Goal: Task Accomplishment & Management: Use online tool/utility

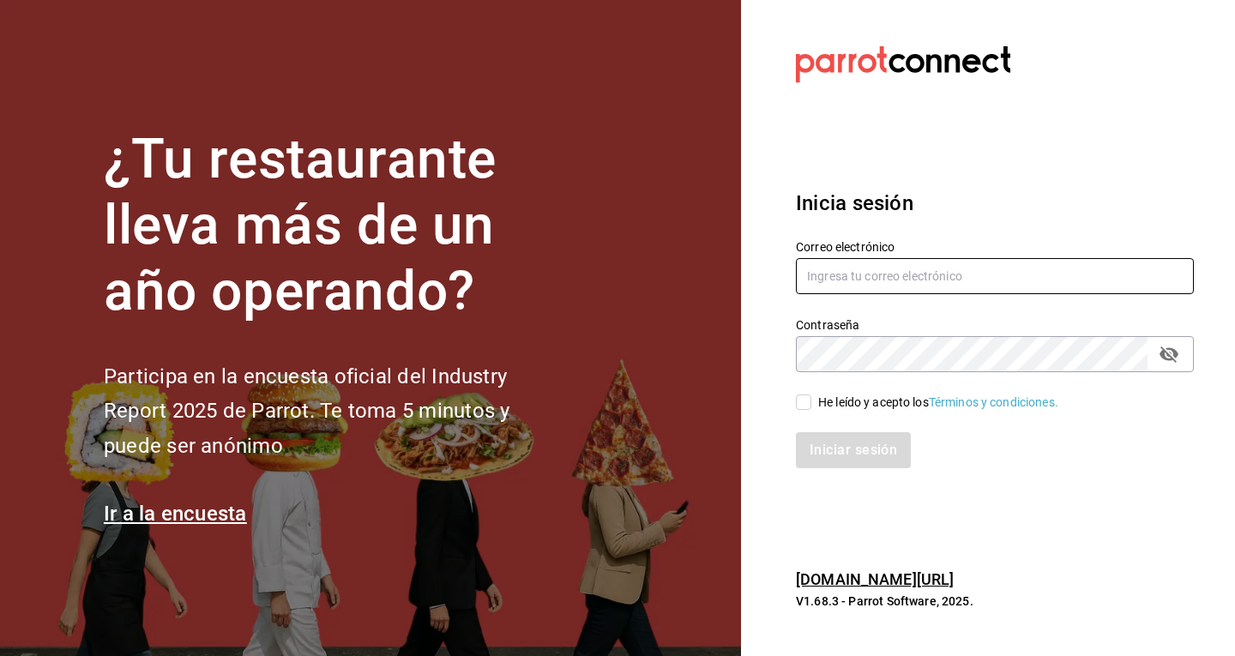
type input "gomezislasjatziri8@gmail.com"
click at [802, 401] on input "He leído y acepto los Términos y condiciones." at bounding box center [803, 402] width 15 height 15
checkbox input "true"
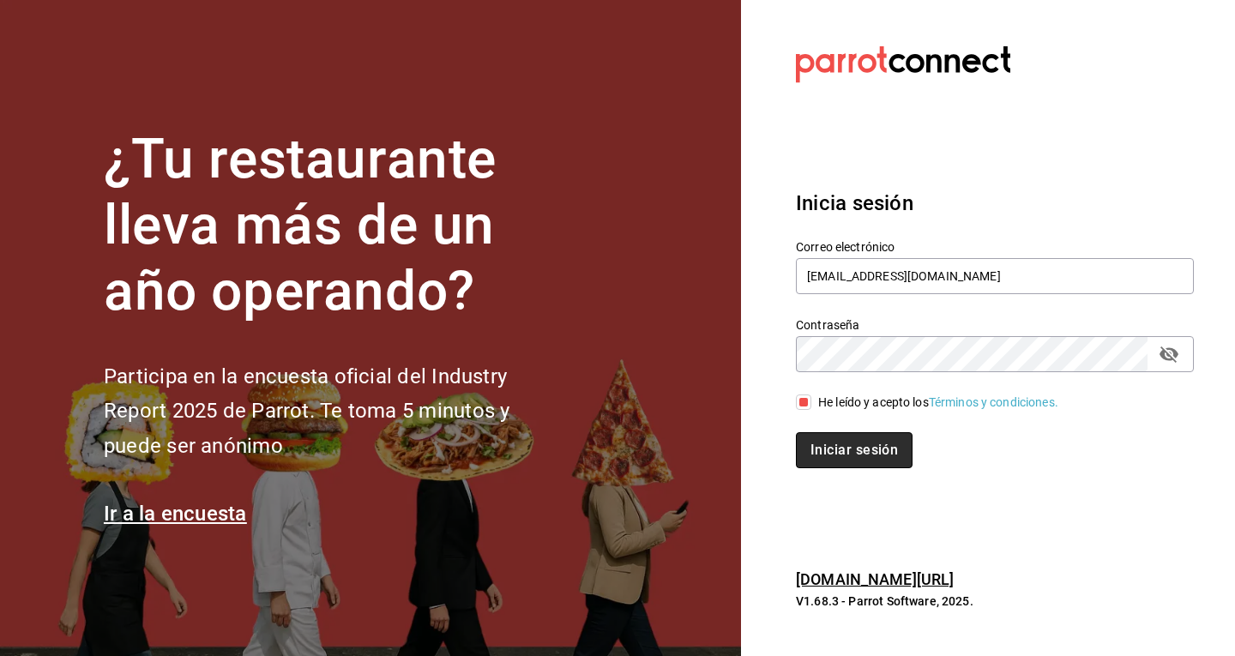
click at [832, 447] on button "Iniciar sesión" at bounding box center [854, 450] width 117 height 36
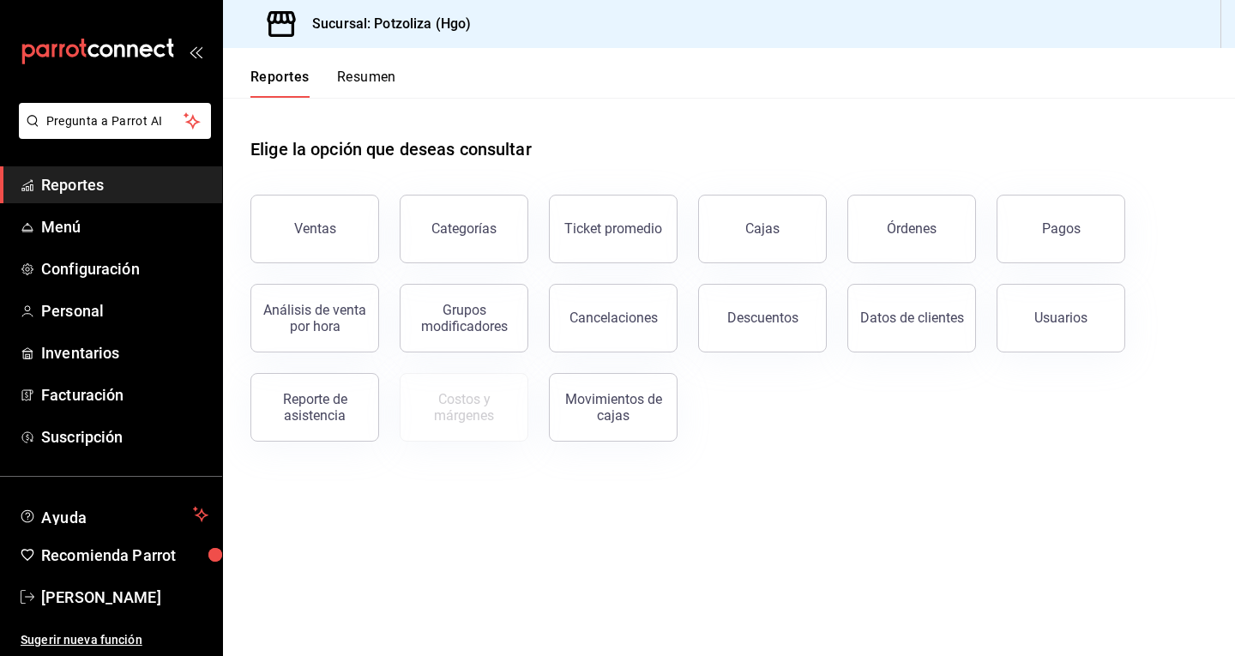
drag, startPoint x: 0, startPoint y: 0, endPoint x: 1066, endPoint y: 575, distance: 1211.5
click at [1066, 575] on main "Elige la opción que deseas consultar Ventas Categorías Ticket promedio Cajas Ór…" at bounding box center [729, 377] width 1012 height 559
click at [300, 413] on div "Reporte de asistencia" at bounding box center [315, 407] width 106 height 33
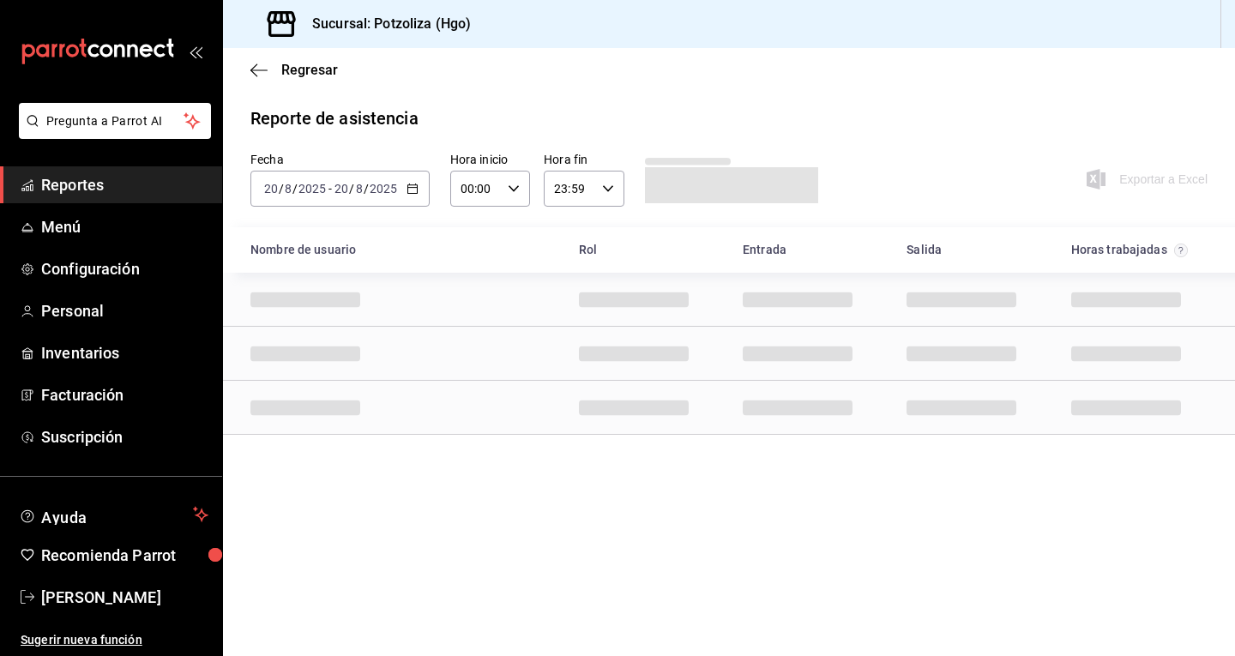
click at [414, 191] on icon "button" at bounding box center [413, 189] width 12 height 12
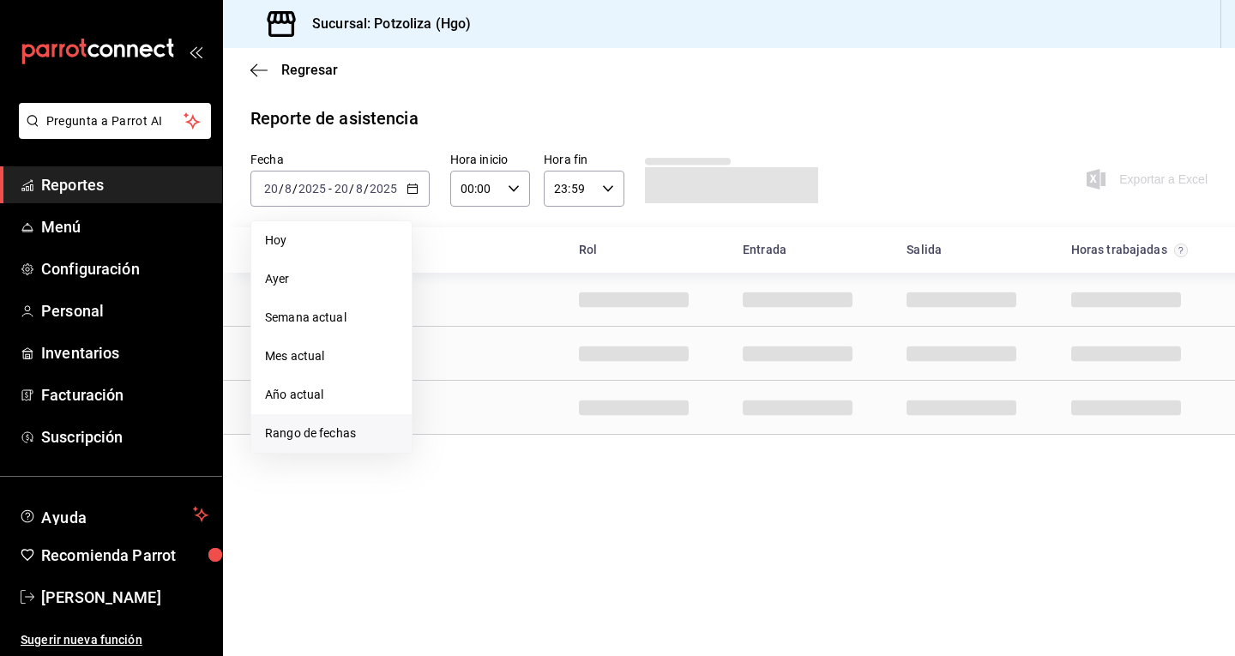
click at [335, 432] on span "Rango de fechas" at bounding box center [331, 434] width 133 height 18
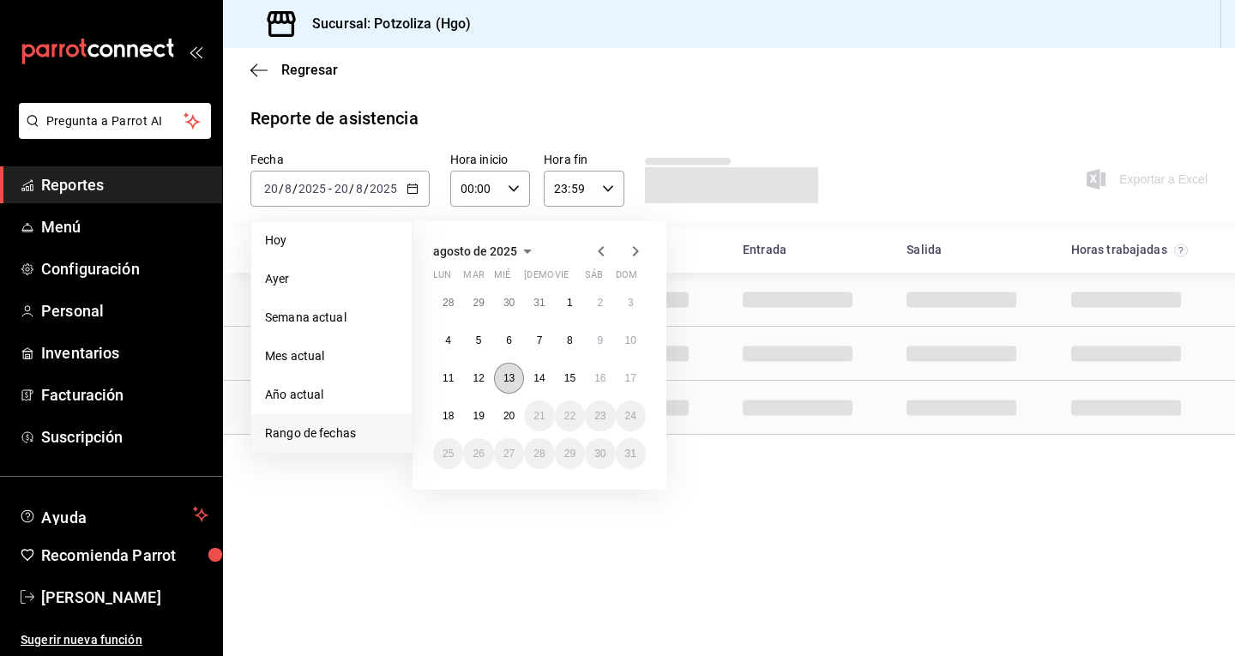
click at [504, 377] on abbr "13" at bounding box center [509, 378] width 11 height 12
click at [484, 409] on button "19" at bounding box center [478, 416] width 30 height 31
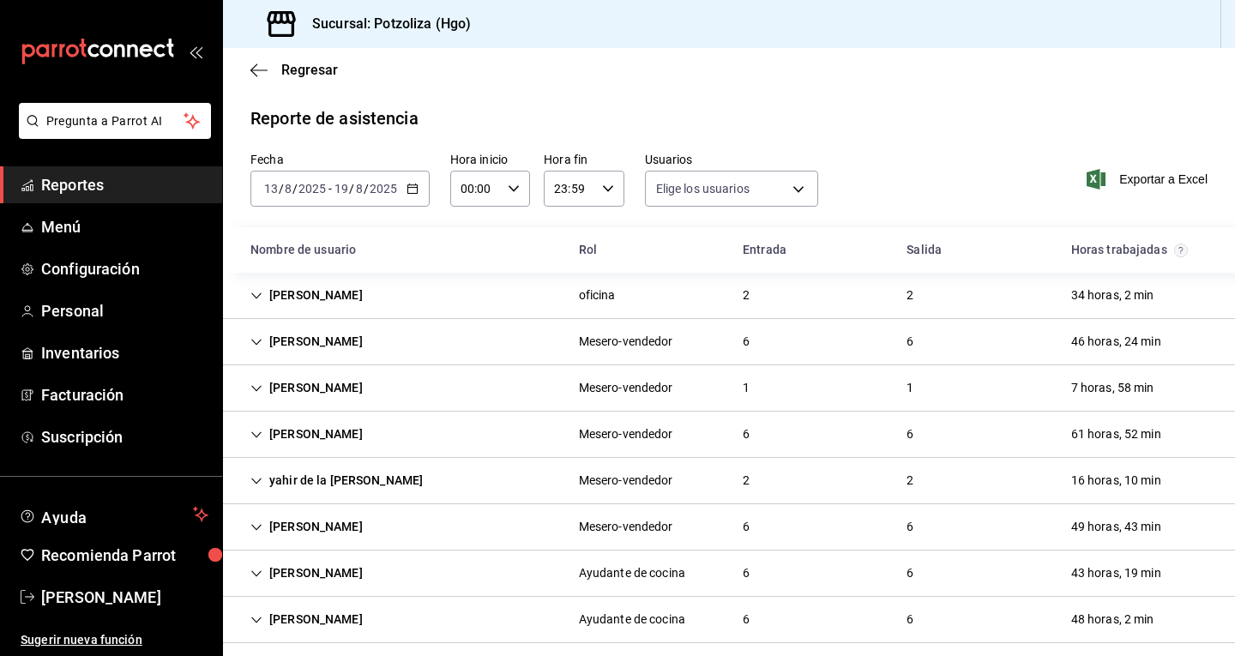
type input "2eb1ca2e-f20e-498e-958b-7cc517dcc04a,32342c36-6294-4cfc-9a60-e2ca69f57703,33c82…"
click at [261, 339] on icon "Cell" at bounding box center [257, 342] width 12 height 12
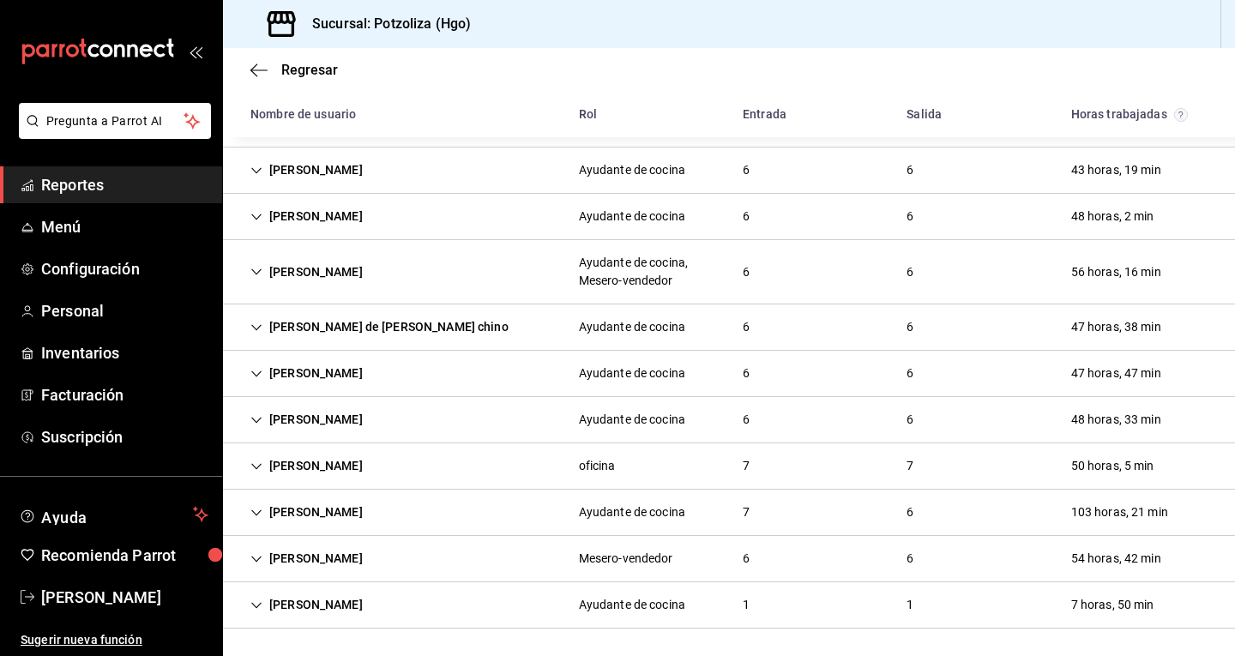
scroll to position [698, 0]
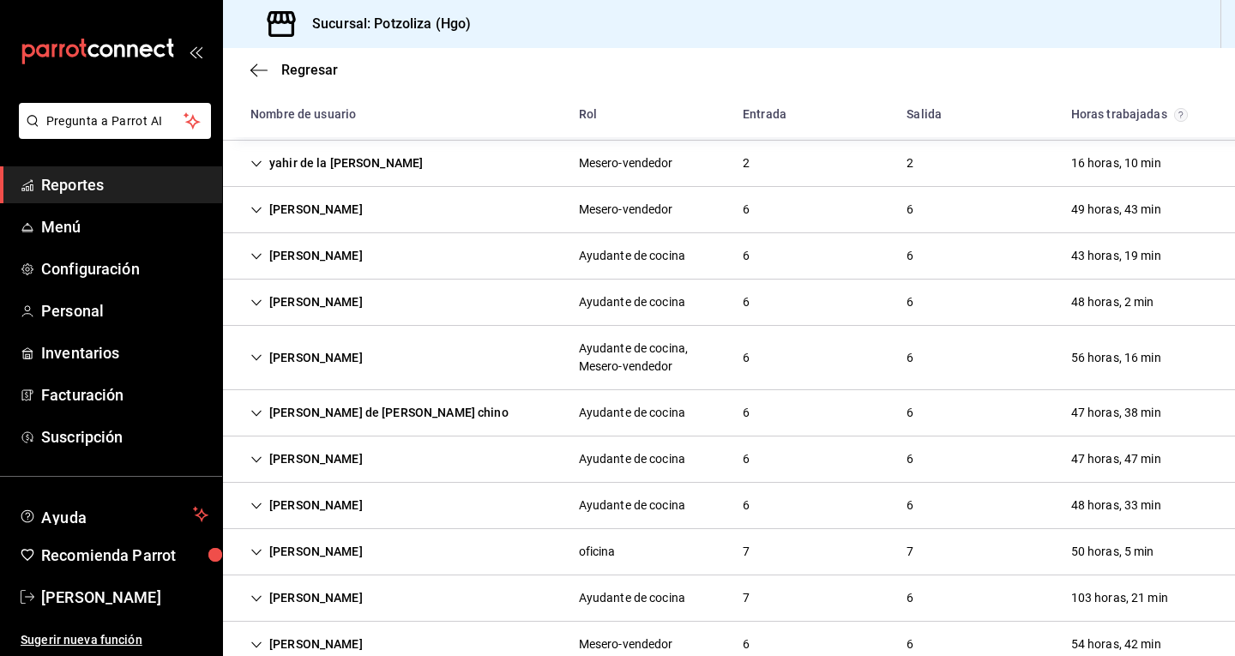
click at [255, 356] on icon "Cell" at bounding box center [257, 358] width 12 height 12
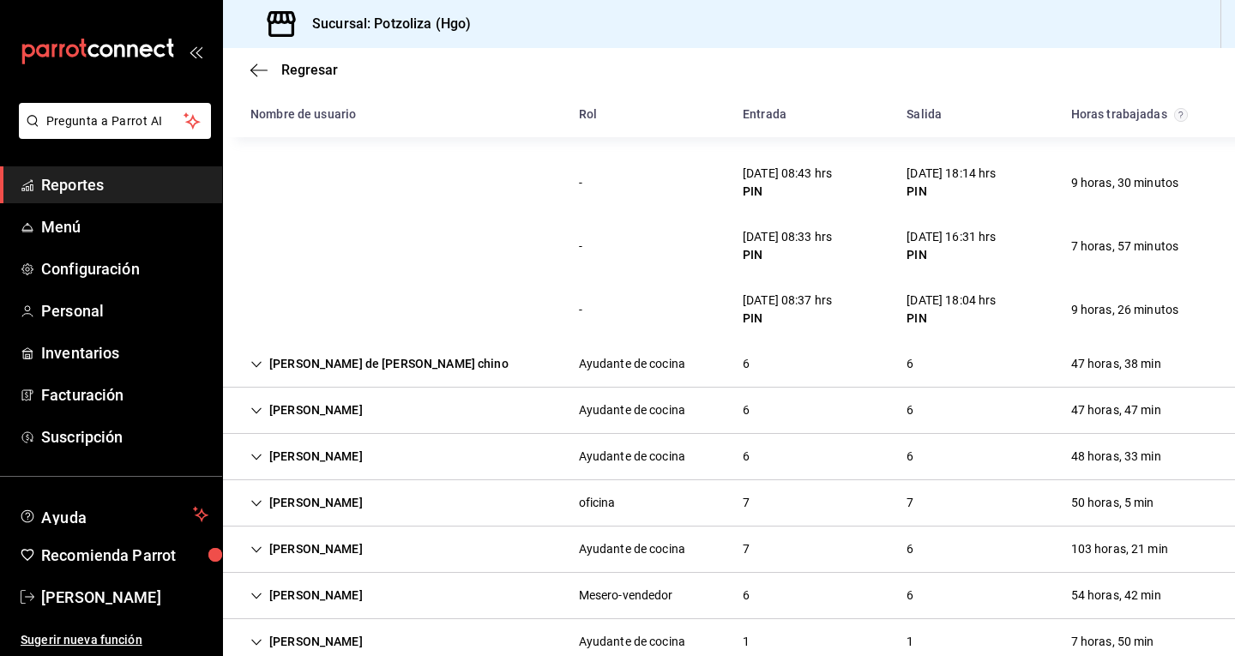
scroll to position [1163, 0]
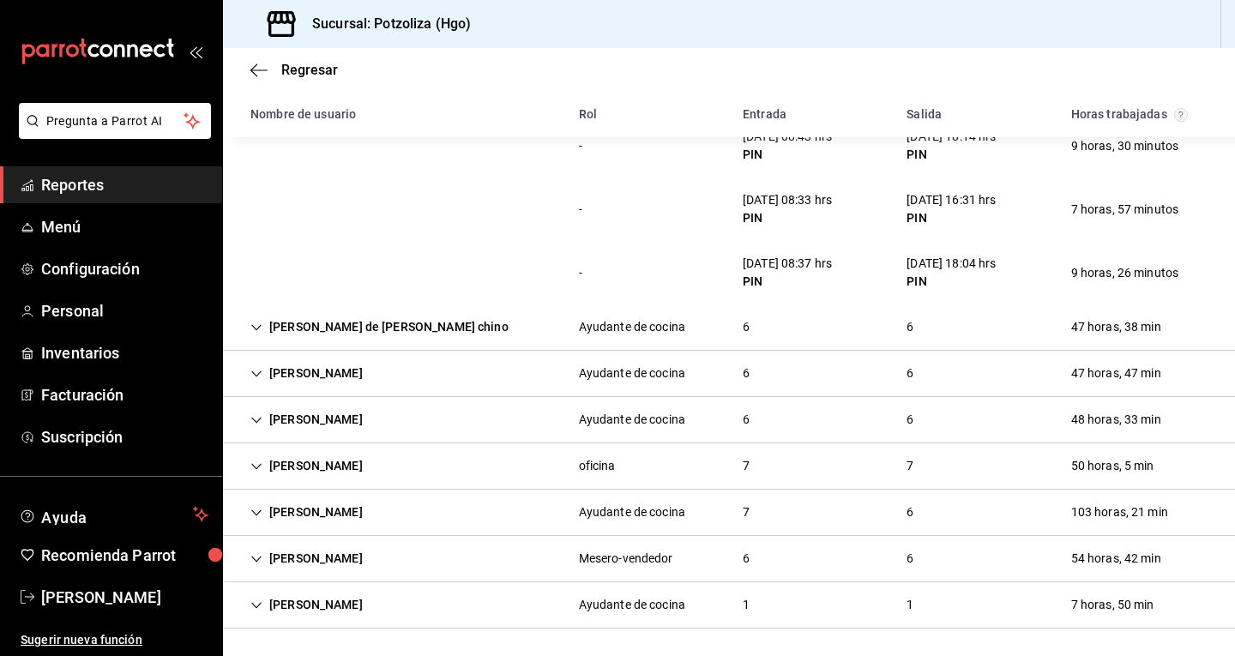
click at [256, 515] on icon "Cell" at bounding box center [257, 513] width 12 height 12
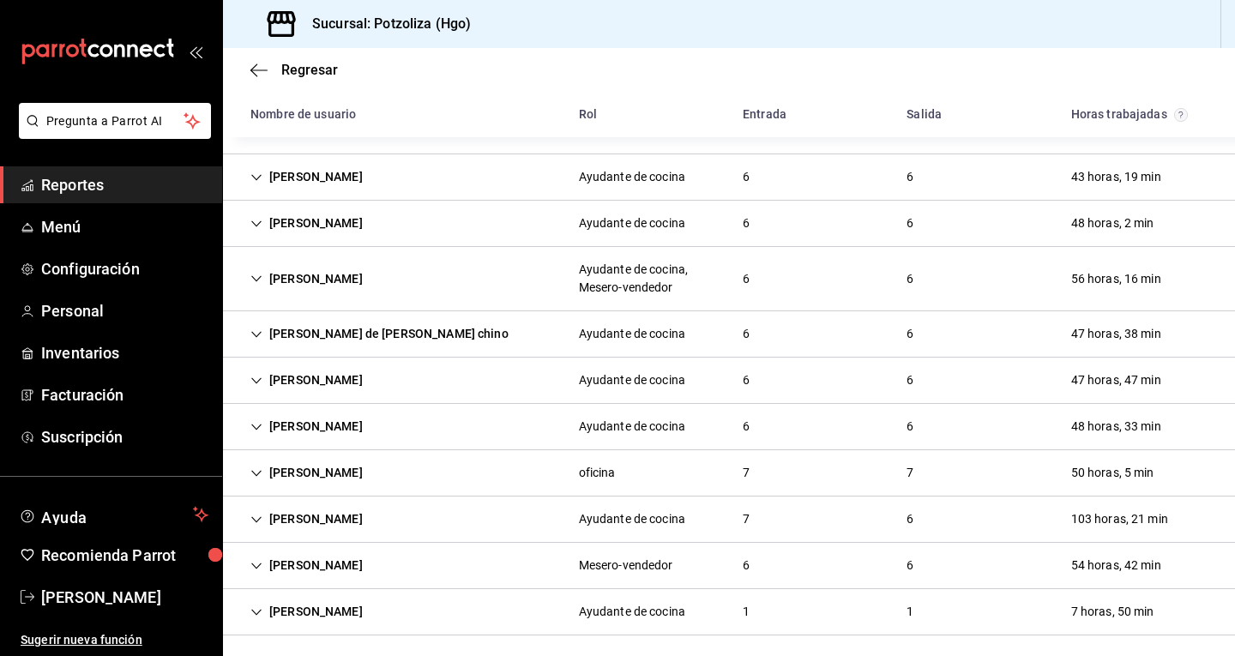
scroll to position [403, 0]
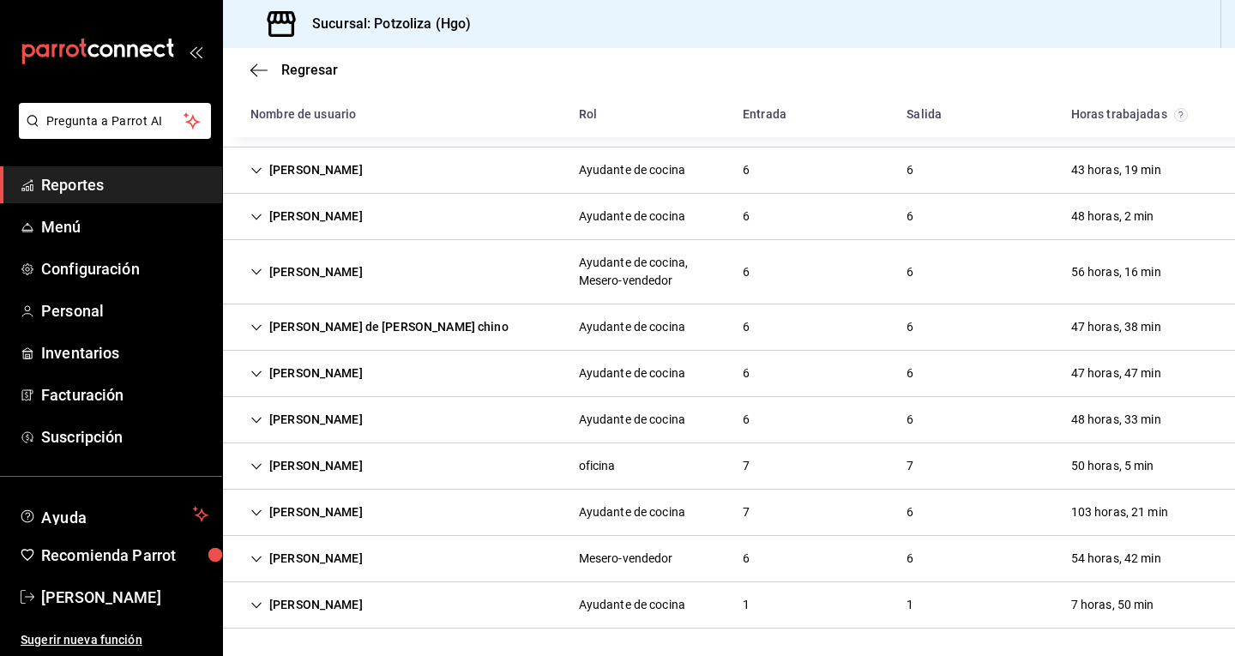
click at [254, 514] on icon "Cell" at bounding box center [257, 513] width 12 height 12
click at [255, 558] on icon "Cell" at bounding box center [257, 559] width 12 height 12
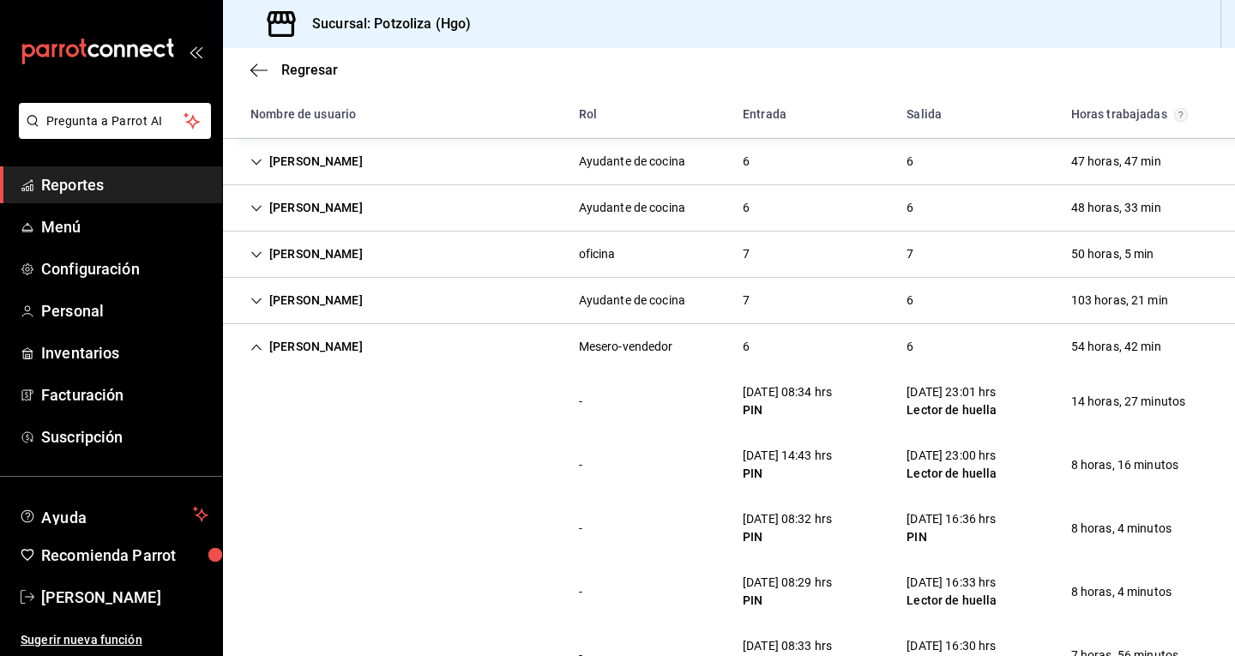
scroll to position [612, 0]
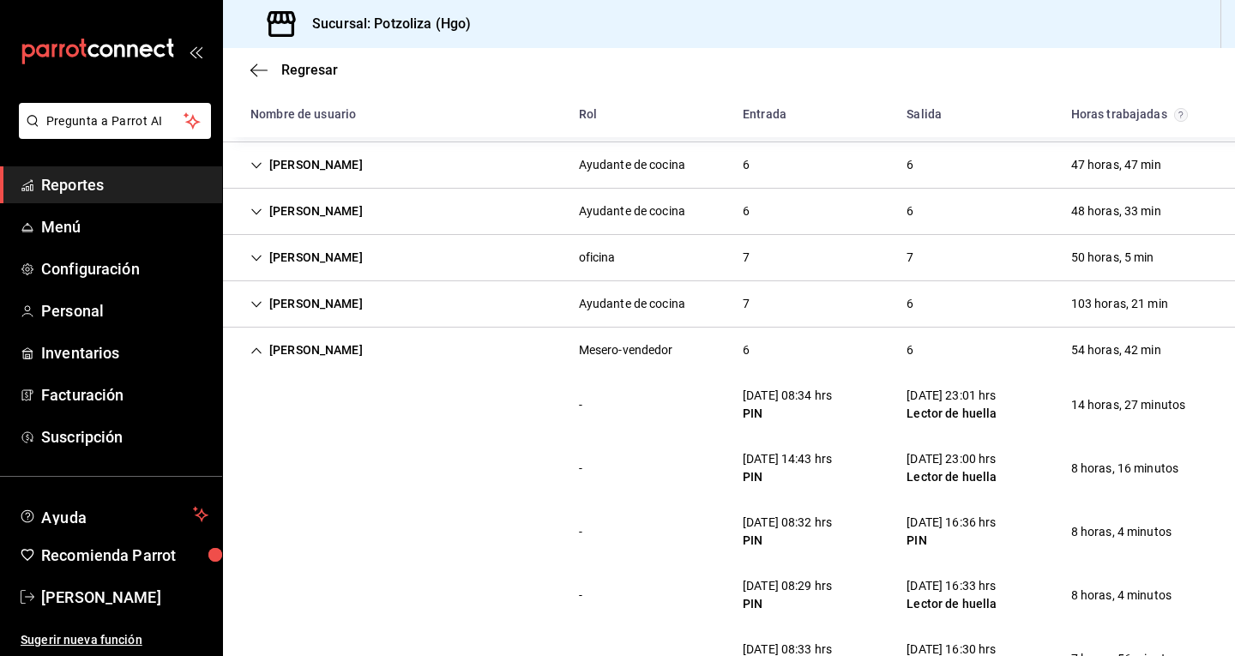
click at [254, 261] on icon "Cell" at bounding box center [257, 258] width 12 height 12
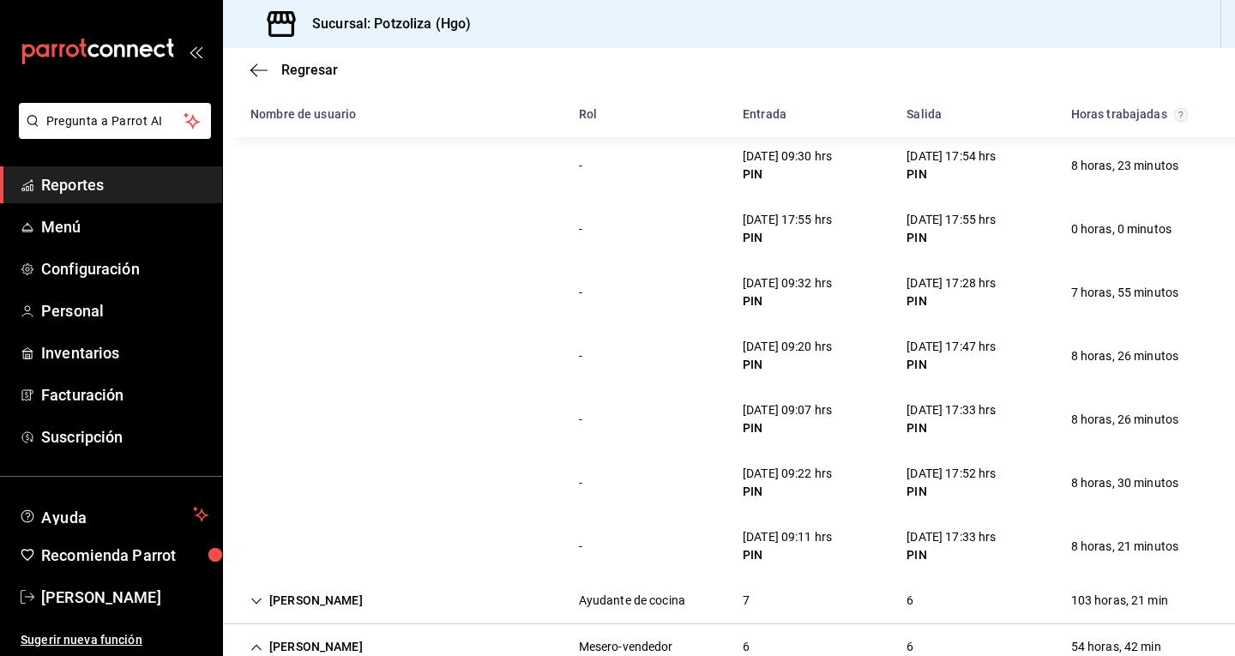
scroll to position [783, 0]
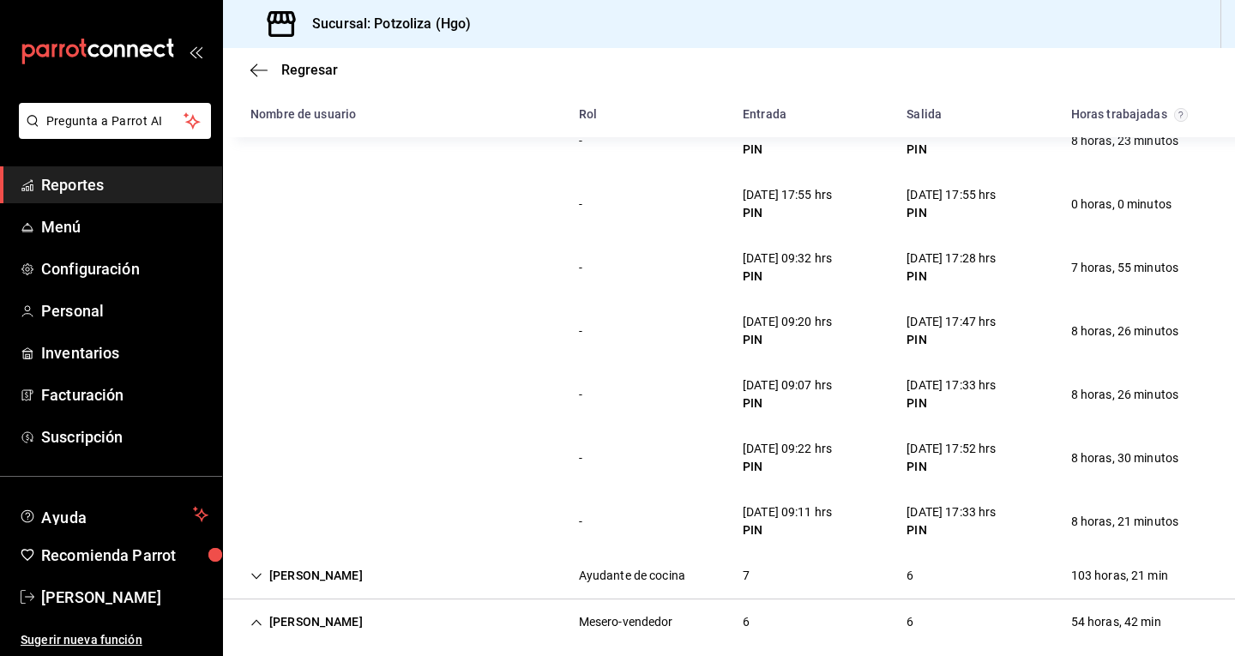
click at [656, 327] on div "- [DATE] 09:20 hrs PIN [DATE] 17:47 hrs PIN 8 horas, 26 minutos" at bounding box center [729, 330] width 1012 height 63
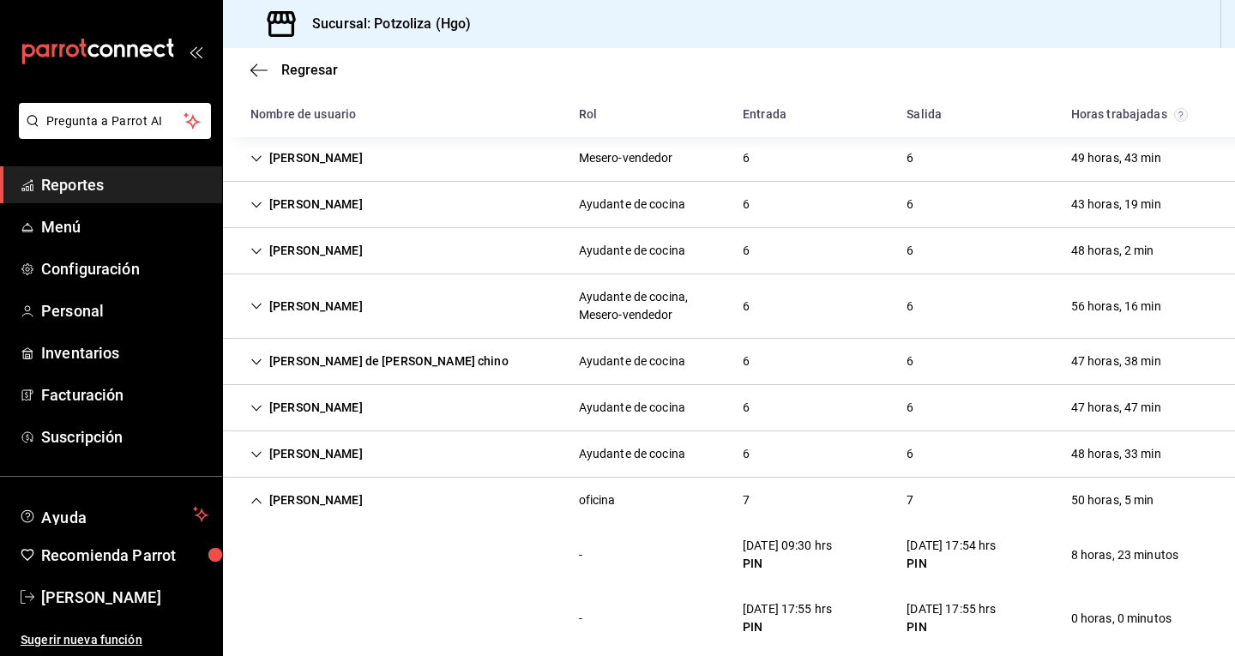
scroll to position [455, 0]
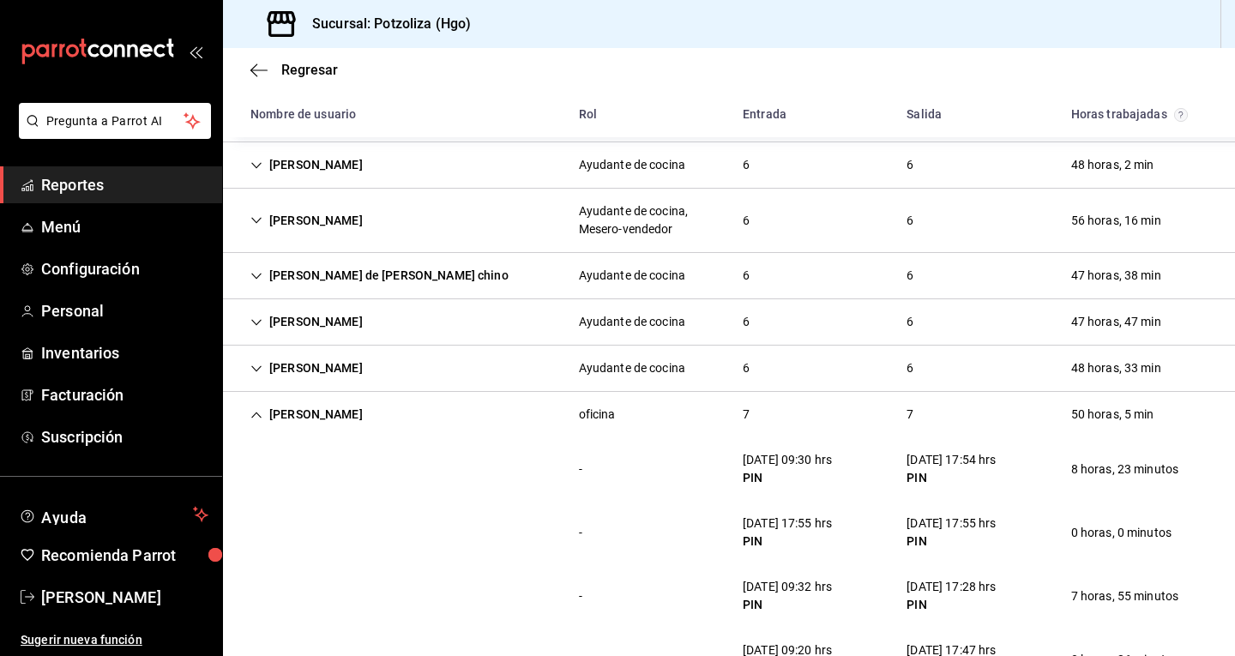
click at [258, 368] on icon "Cell" at bounding box center [257, 369] width 12 height 12
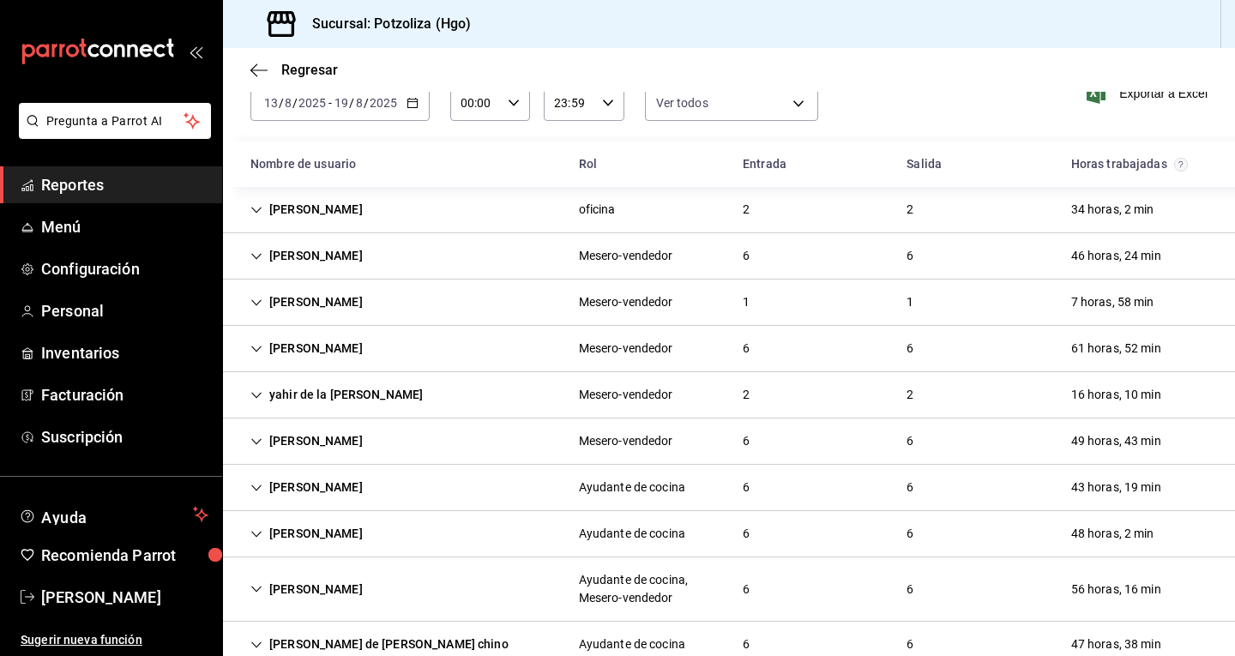
scroll to position [172, 0]
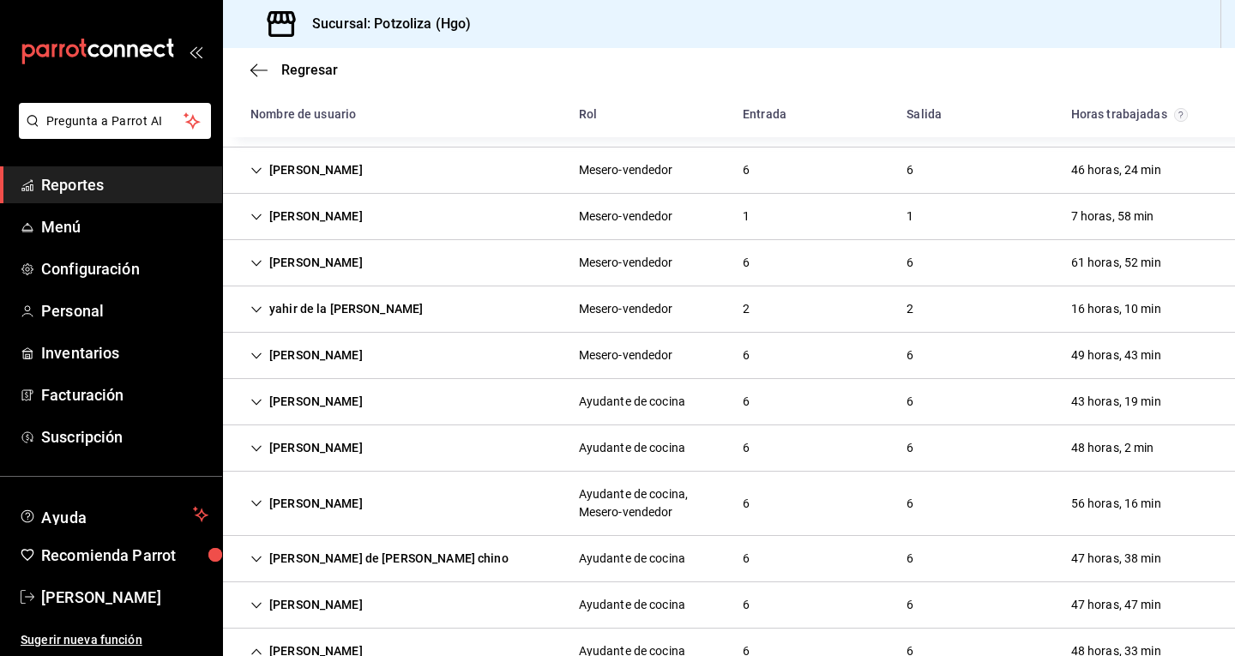
click at [260, 564] on icon "Cell" at bounding box center [257, 559] width 12 height 12
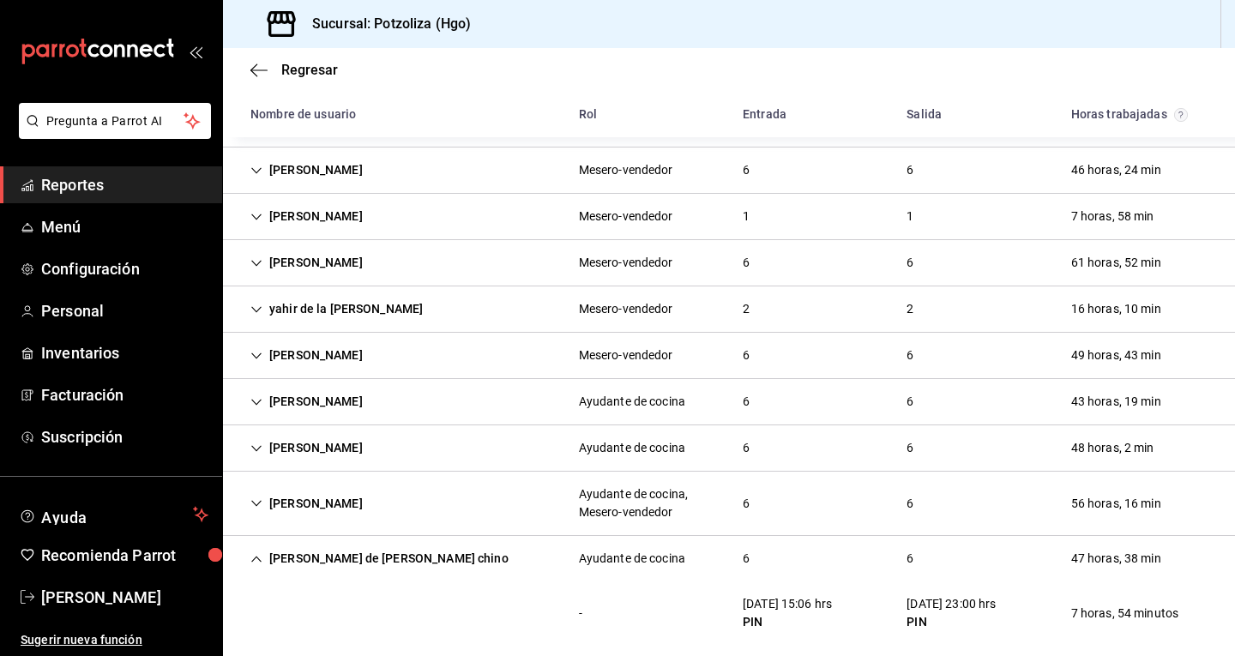
scroll to position [0, 0]
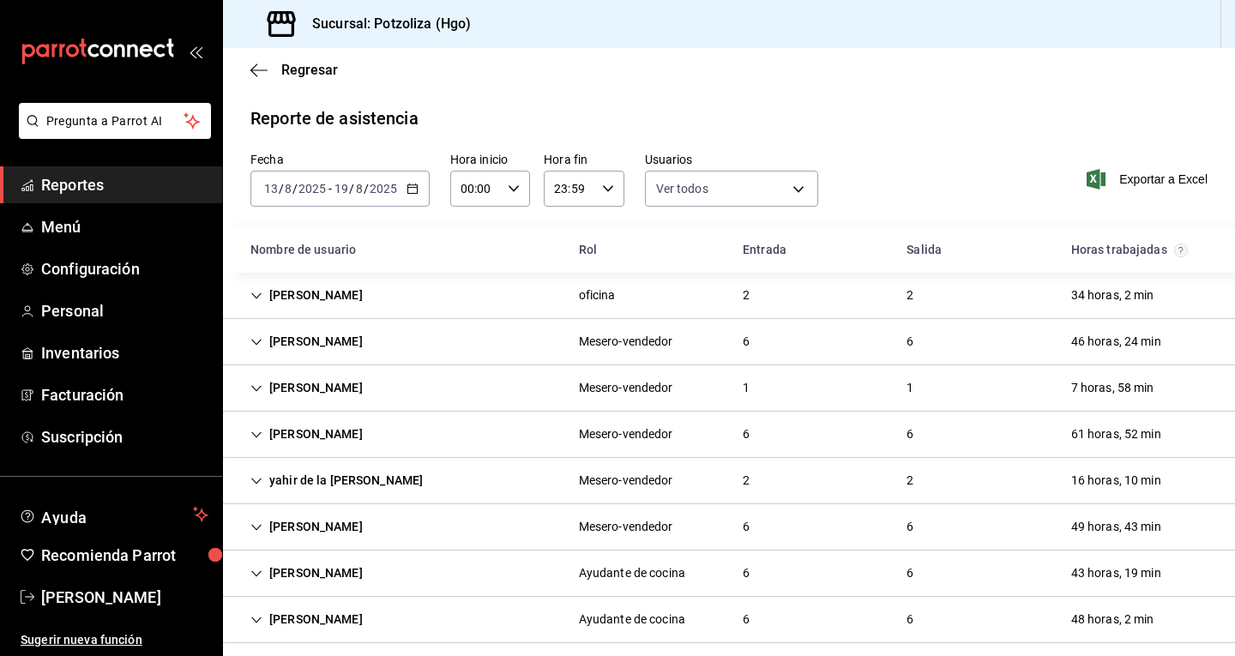
click at [257, 341] on icon "Cell" at bounding box center [257, 342] width 12 height 12
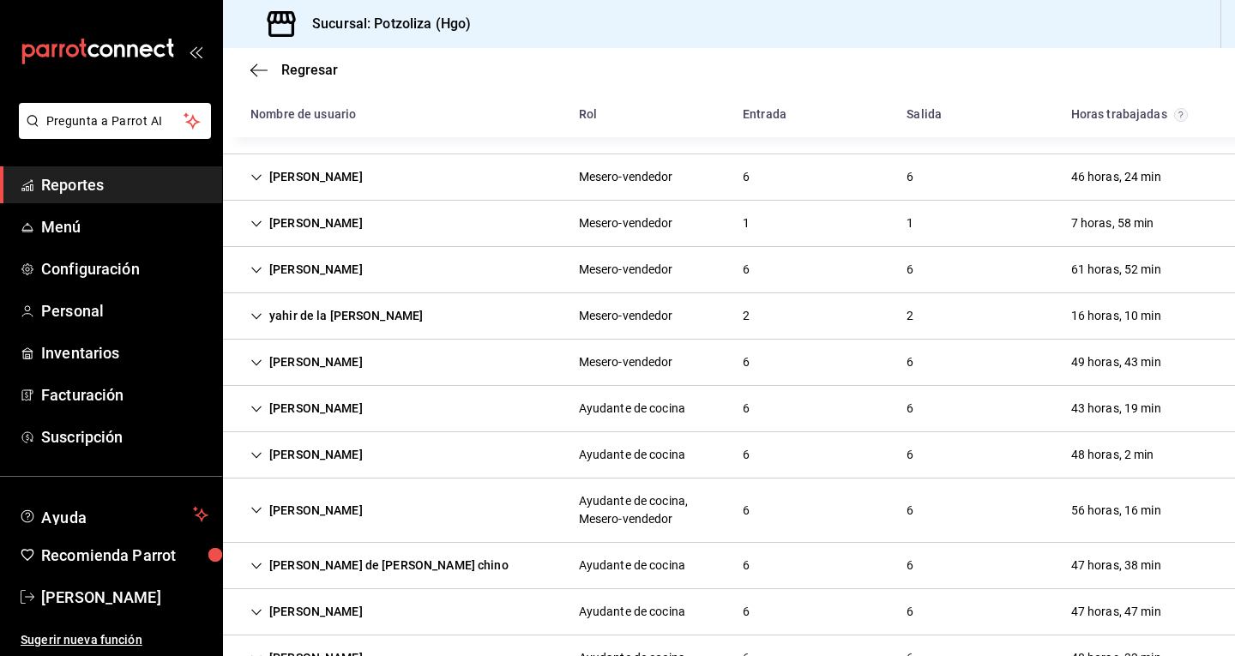
scroll to position [146, 0]
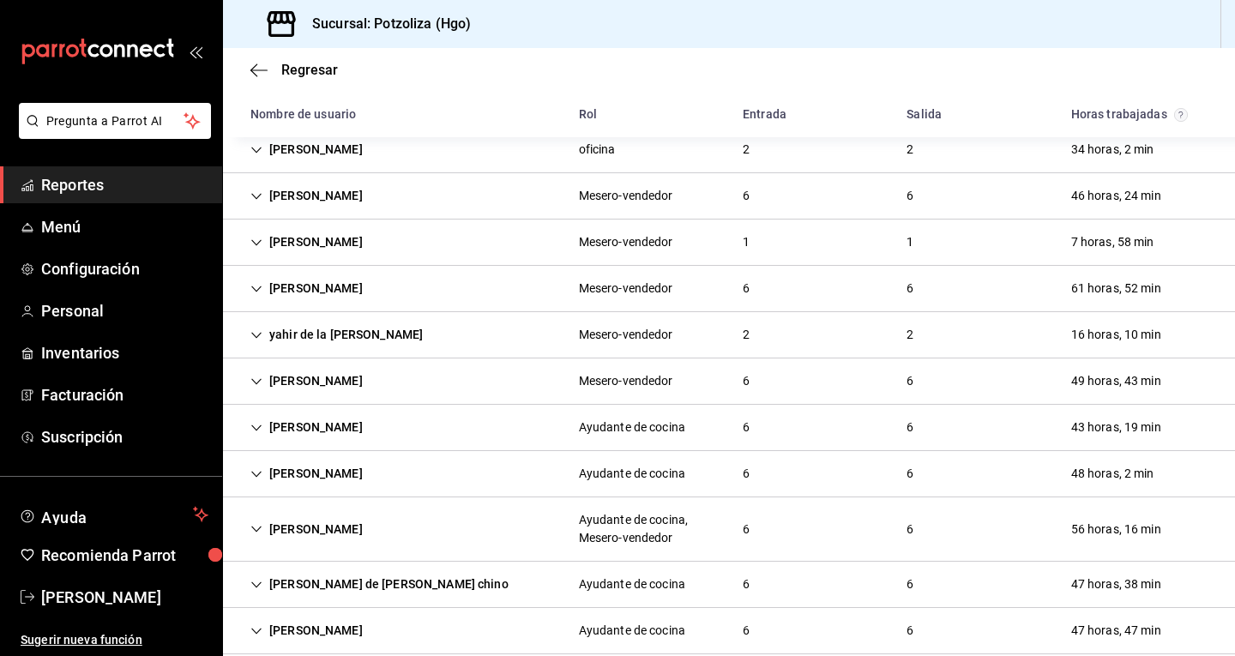
click at [258, 429] on icon "Cell" at bounding box center [257, 428] width 12 height 12
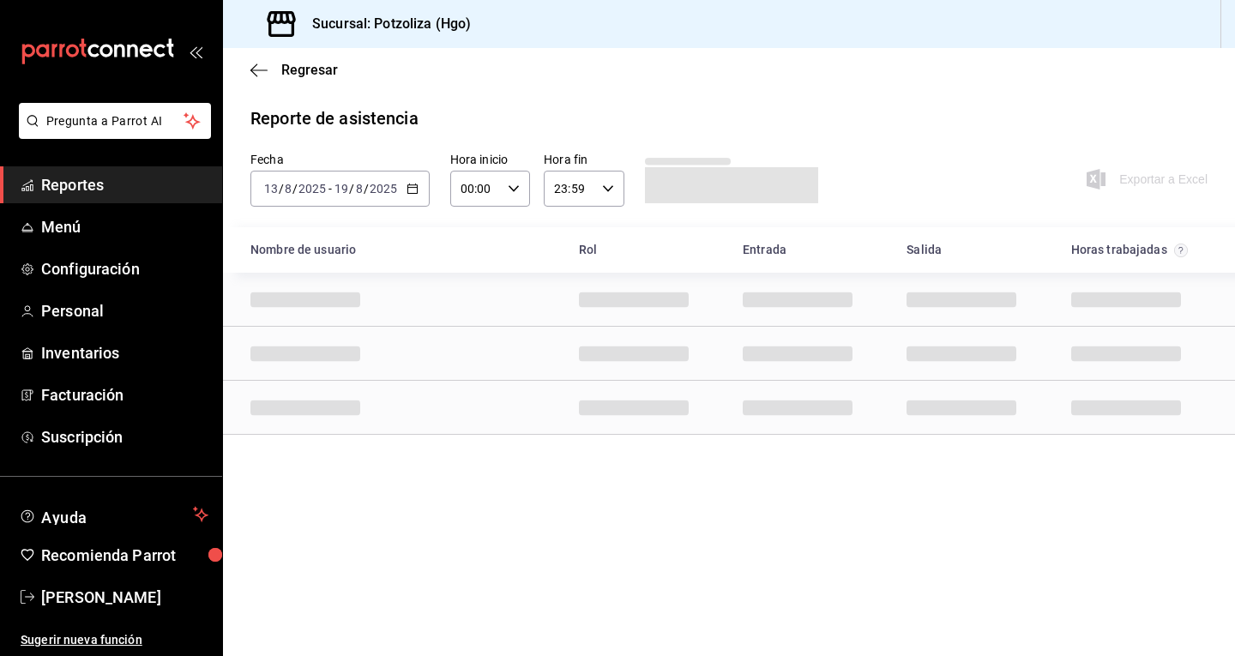
scroll to position [0, 0]
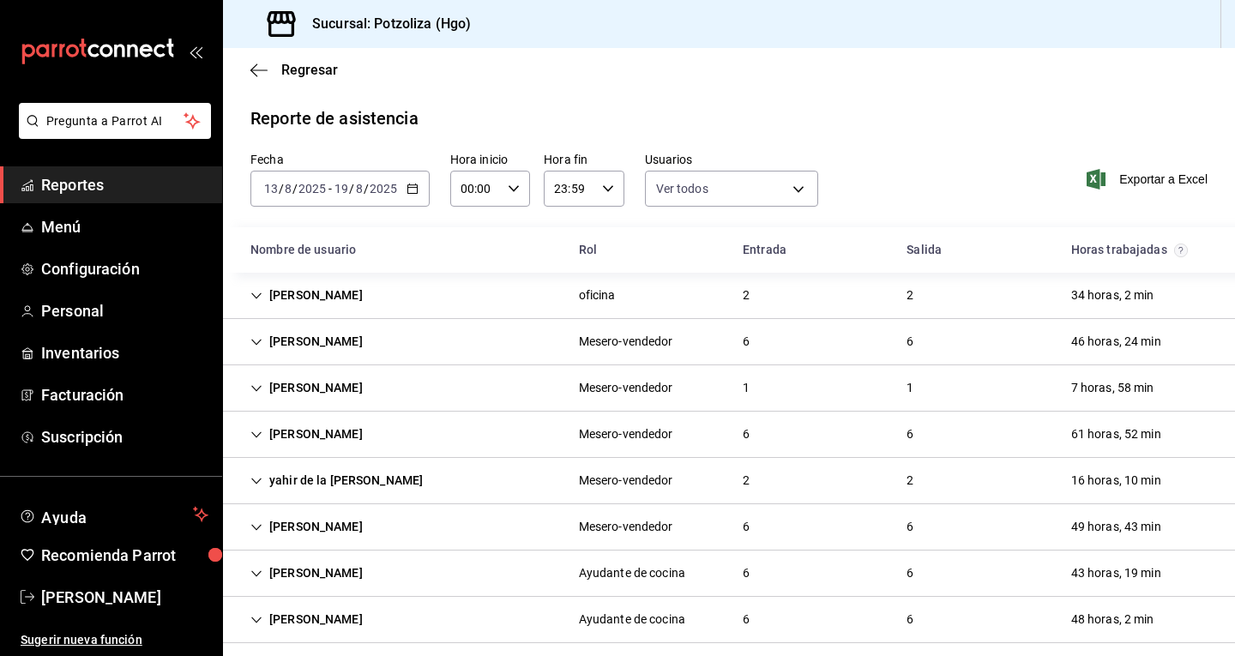
click at [263, 520] on div "[PERSON_NAME]" at bounding box center [307, 527] width 140 height 32
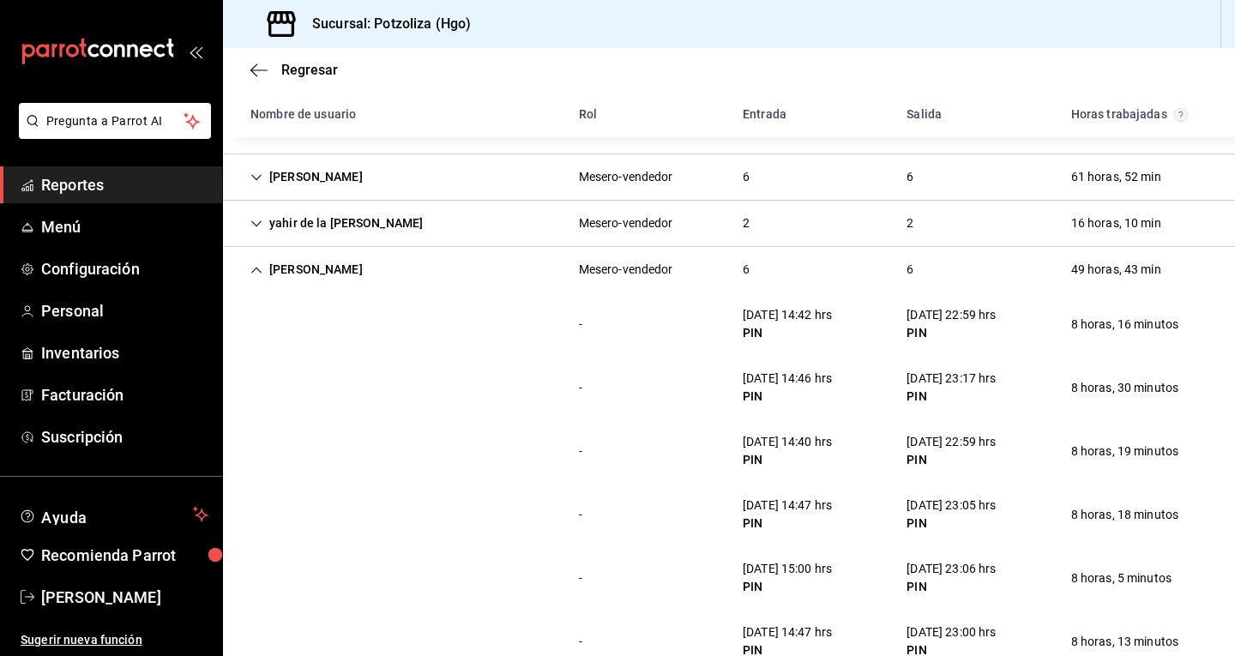
scroll to position [343, 0]
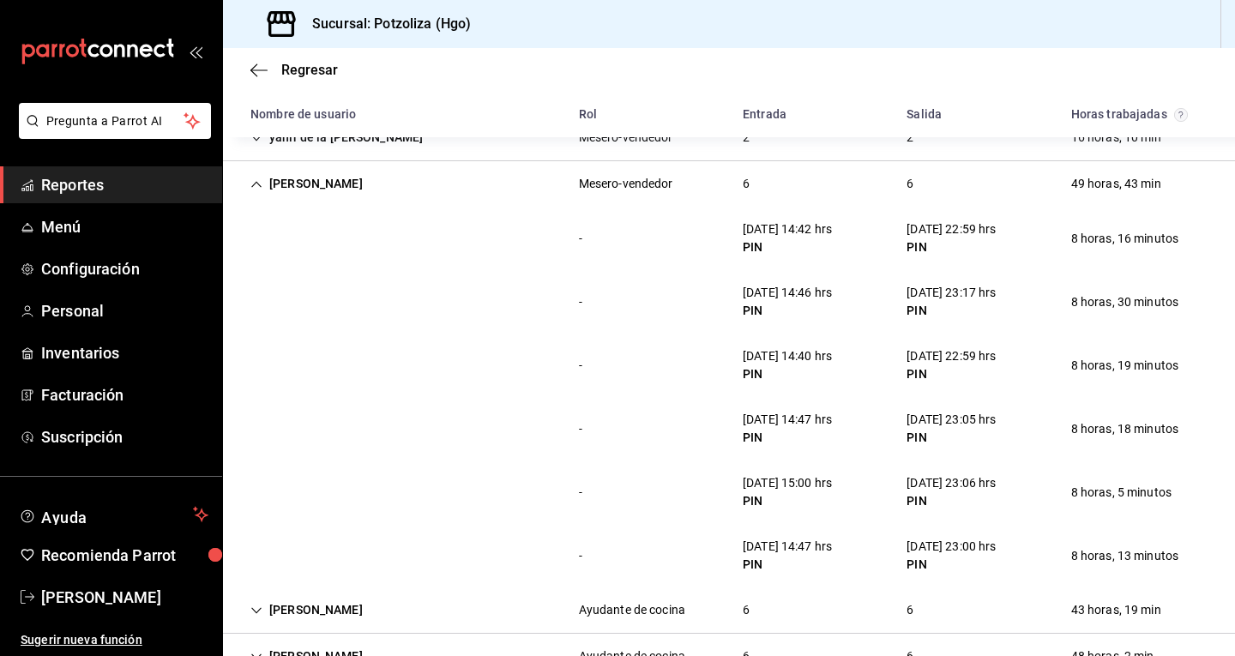
click at [253, 172] on div "[PERSON_NAME]" at bounding box center [307, 184] width 140 height 32
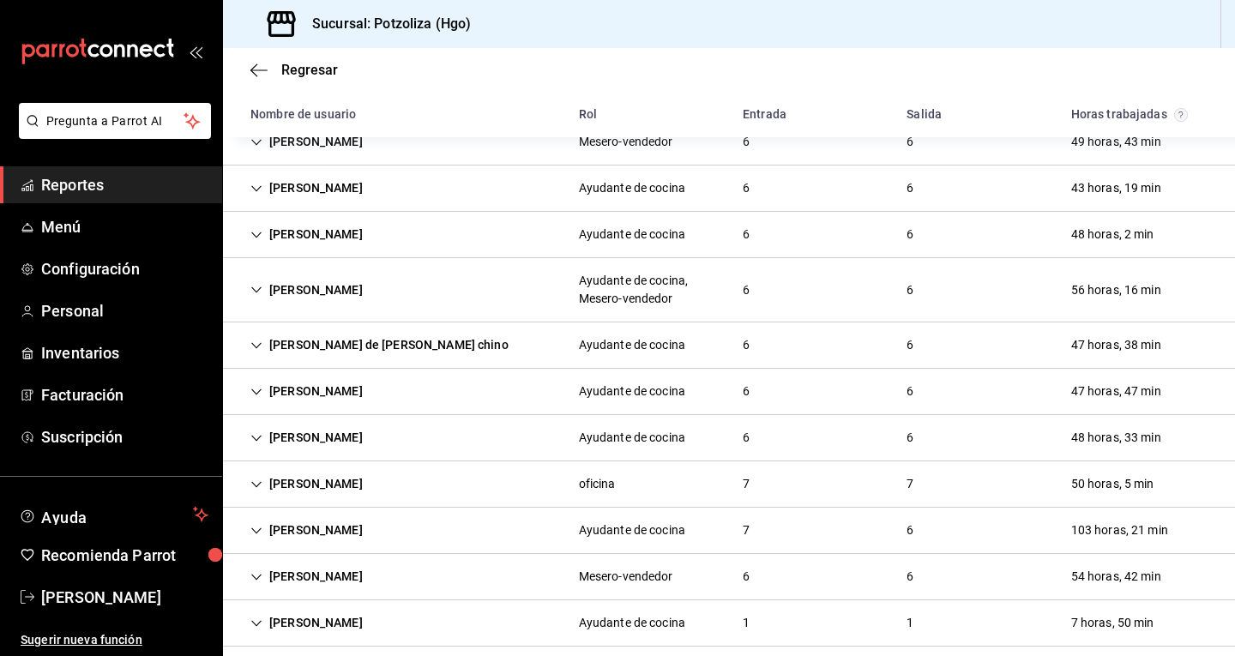
scroll to position [403, 0]
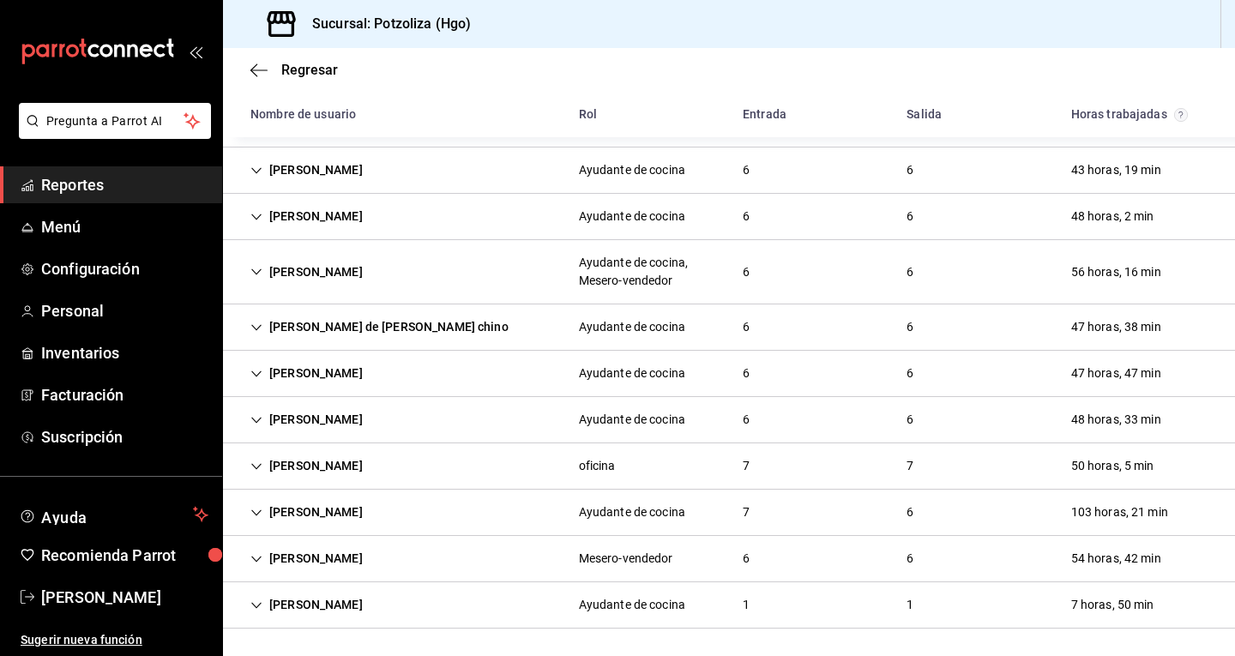
click at [305, 209] on div "[PERSON_NAME]" at bounding box center [307, 217] width 140 height 32
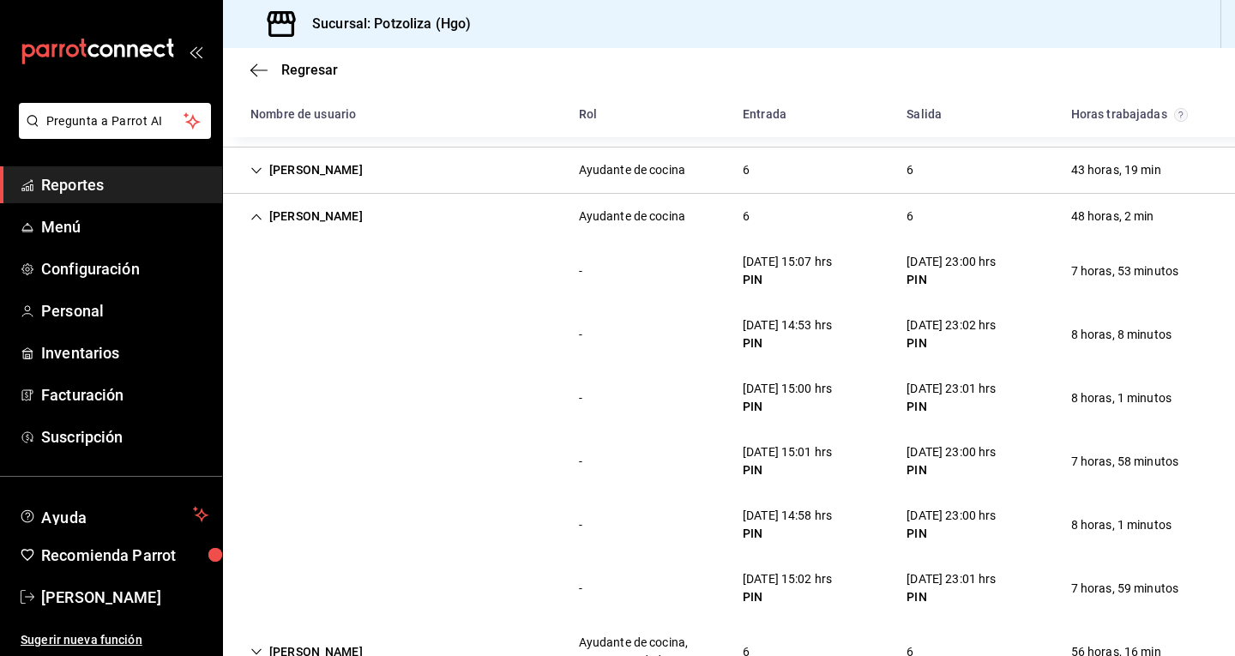
click at [256, 214] on icon "Cell" at bounding box center [257, 217] width 12 height 12
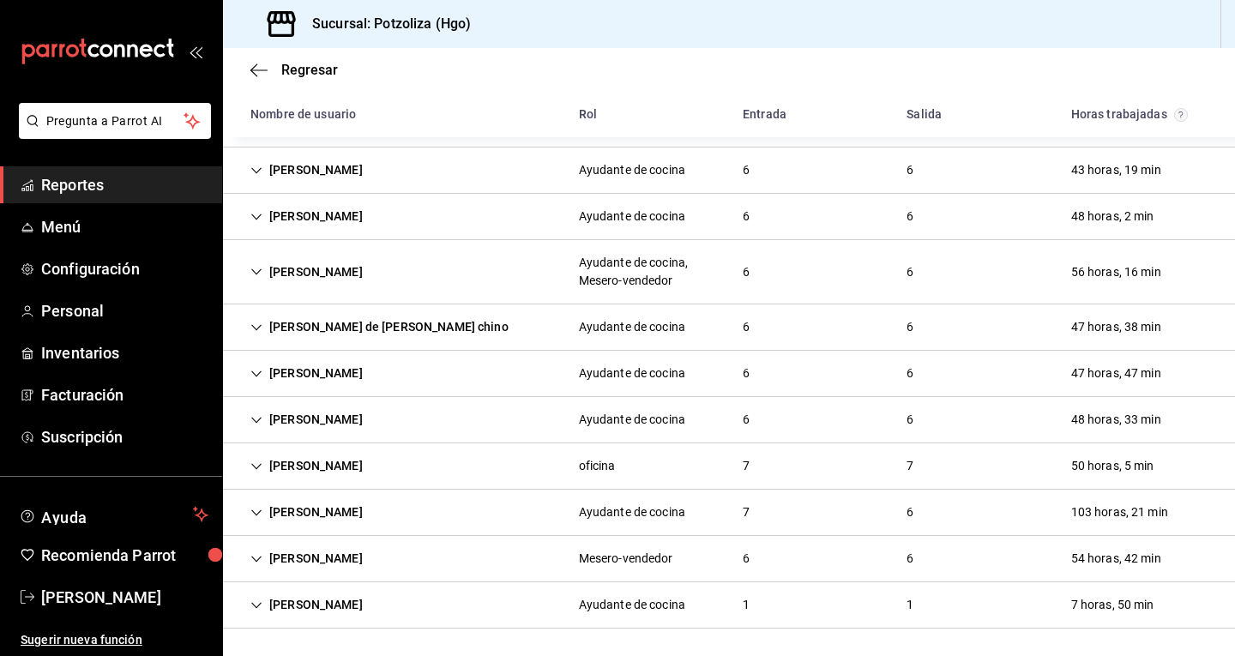
click at [251, 604] on icon "Cell" at bounding box center [257, 606] width 12 height 12
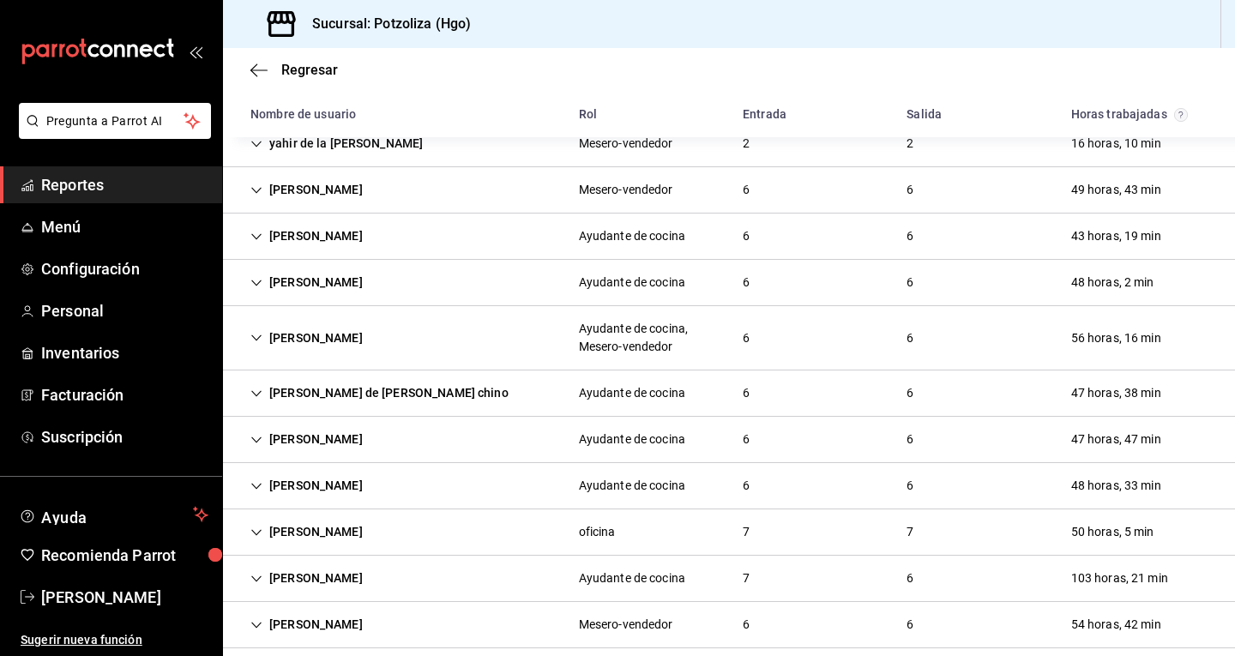
scroll to position [466, 0]
